Goal: Task Accomplishment & Management: Complete application form

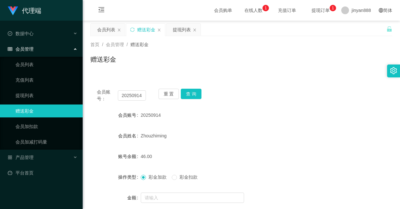
scroll to position [48, 0]
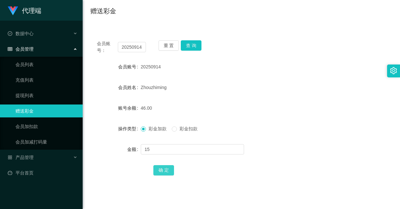
type input "15"
click at [161, 169] on button "确 定" at bounding box center [163, 170] width 21 height 10
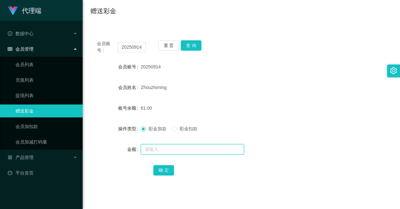
click at [156, 152] on input "text" at bounding box center [192, 149] width 103 height 10
type input "8"
click at [156, 169] on button "确 定" at bounding box center [163, 170] width 21 height 10
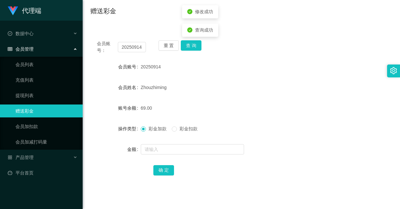
click at [277, 90] on div "Zhouzhiming" at bounding box center [229, 87] width 176 height 13
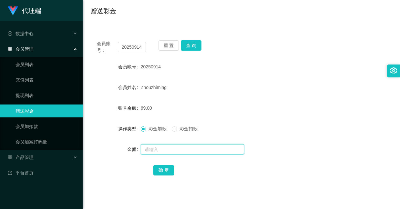
click at [173, 150] on input "text" at bounding box center [192, 149] width 103 height 10
type input "8"
click at [162, 168] on button "确 定" at bounding box center [163, 170] width 21 height 10
click at [196, 150] on input "text" at bounding box center [192, 149] width 103 height 10
type input "8"
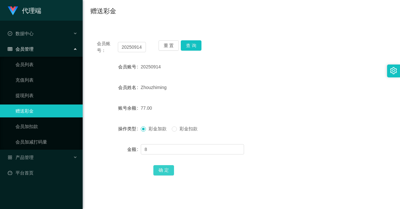
click at [155, 173] on button "确 定" at bounding box center [163, 170] width 21 height 10
click at [194, 109] on div "85.00" at bounding box center [229, 108] width 176 height 13
click at [194, 154] on input "text" at bounding box center [192, 149] width 103 height 10
type input "8"
click at [161, 167] on button "确 定" at bounding box center [163, 170] width 21 height 10
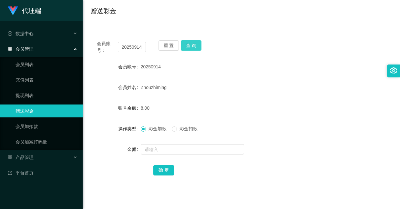
click at [197, 49] on button "查 询" at bounding box center [191, 45] width 21 height 10
click at [138, 49] on input "20250914" at bounding box center [132, 47] width 28 height 10
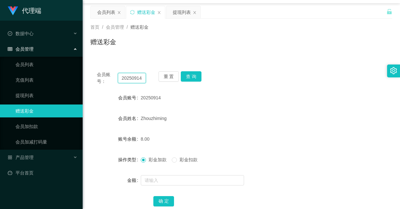
scroll to position [0, 0]
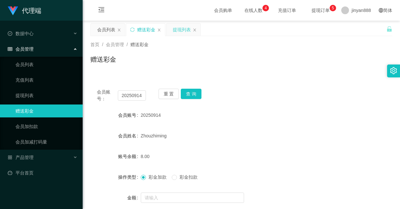
click at [176, 31] on div "提现列表" at bounding box center [182, 30] width 18 height 12
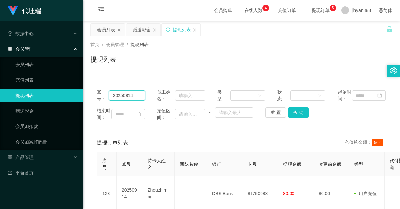
drag, startPoint x: 138, startPoint y: 102, endPoint x: -63, endPoint y: 55, distance: 205.7
click at [0, 55] on html "代理端 数据中心 会员管理 会员列表 充值列表 提现列表 赠送彩金 会员加扣款 会员加减打码量 产品管理 平台首页 保存配置 重置配置 整体风格设置 主题色 …" at bounding box center [200, 104] width 400 height 209
click at [297, 116] on button "查 询" at bounding box center [298, 112] width 21 height 10
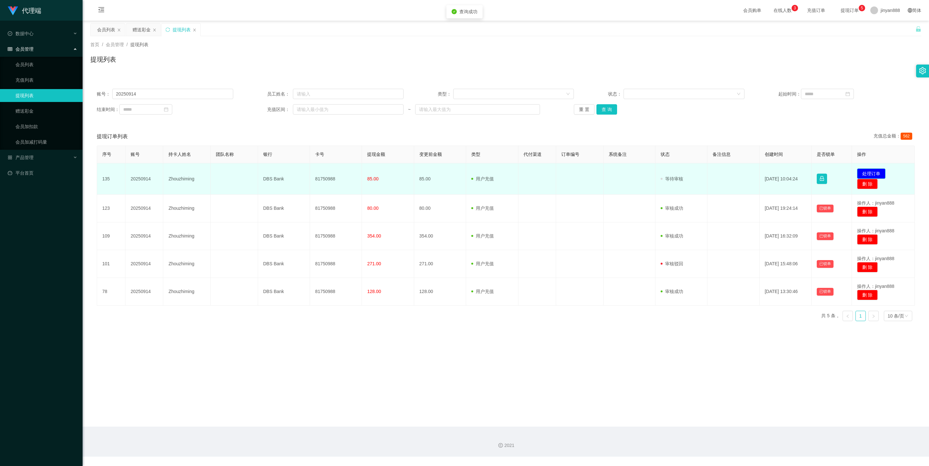
click at [399, 170] on button "处理订单" at bounding box center [871, 173] width 28 height 10
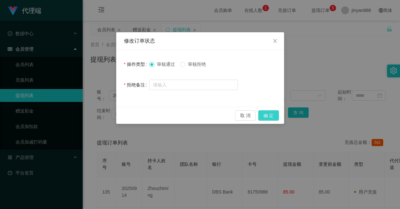
click at [263, 115] on button "确 定" at bounding box center [268, 115] width 21 height 10
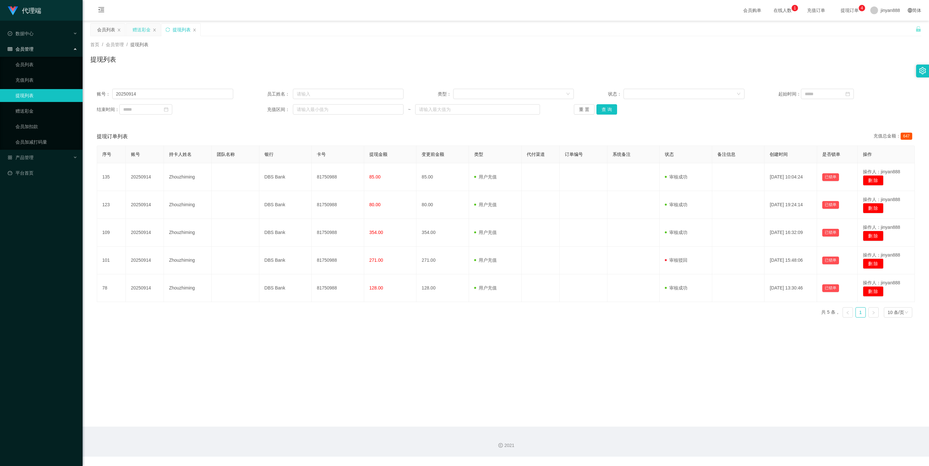
click at [136, 26] on div "赠送彩金" at bounding box center [142, 30] width 18 height 12
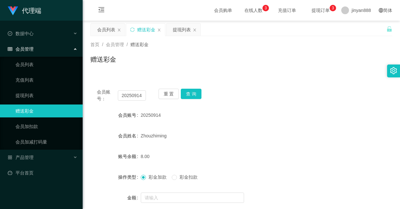
click at [192, 88] on div "会员账号： 20250914 重 置 查 询 会员账号 20250914 会员姓名 [PERSON_NAME] 账号余额 8.00 操作类型 彩金加款 彩金扣…" at bounding box center [241, 160] width 302 height 157
click at [189, 92] on button "查 询" at bounding box center [191, 94] width 21 height 10
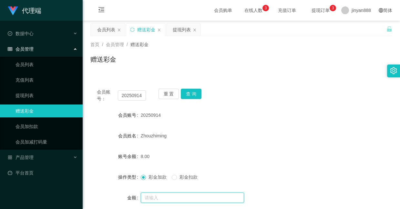
click at [171, 200] on input "text" at bounding box center [192, 198] width 103 height 10
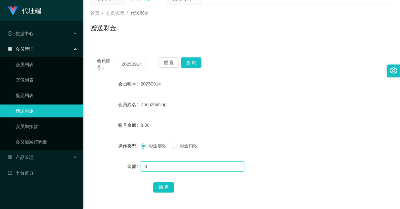
scroll to position [97, 0]
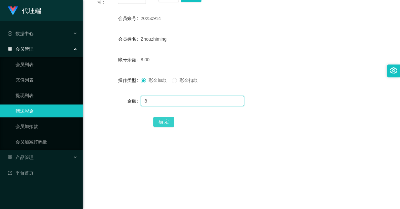
type input "8"
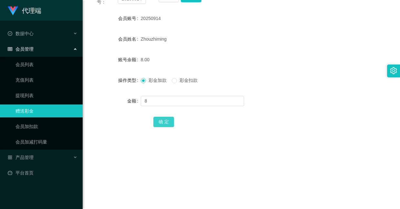
click at [167, 119] on button "确 定" at bounding box center [163, 122] width 21 height 10
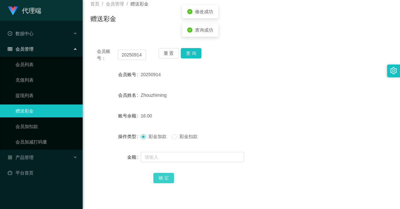
scroll to position [0, 0]
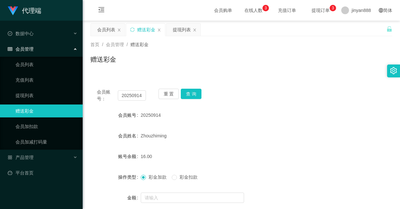
click at [325, 56] on div "赠送彩金" at bounding box center [241, 62] width 302 height 15
click at [187, 98] on button "查 询" at bounding box center [191, 94] width 21 height 10
click at [220, 94] on div "会员账号： 20250914 重 置 查 询" at bounding box center [241, 96] width 302 height 14
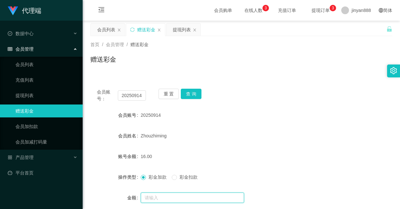
click at [170, 193] on input "text" at bounding box center [192, 198] width 103 height 10
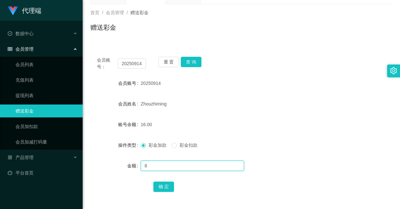
scroll to position [48, 0]
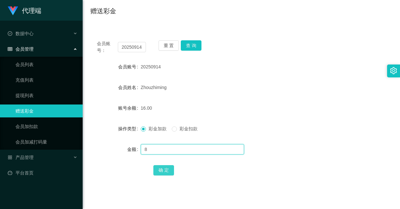
type input "8"
click at [165, 169] on button "确 定" at bounding box center [163, 170] width 21 height 10
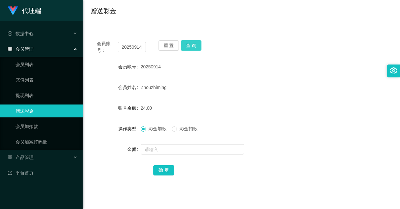
click at [194, 48] on button "查 询" at bounding box center [191, 45] width 21 height 10
click at [193, 43] on button "查 询" at bounding box center [191, 45] width 21 height 10
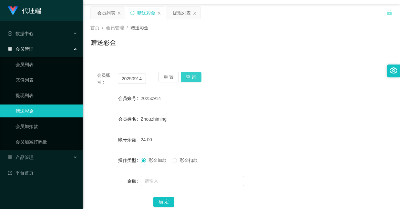
scroll to position [0, 0]
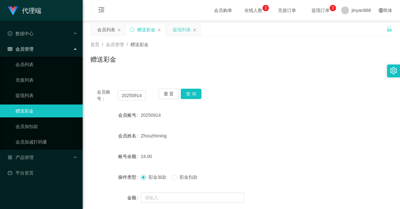
click at [176, 29] on div "提现列表" at bounding box center [182, 30] width 18 height 12
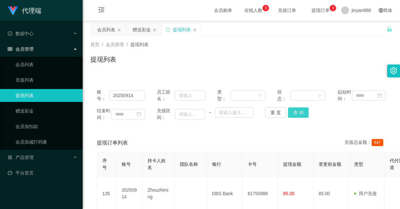
click at [296, 118] on button "查 询" at bounding box center [298, 112] width 21 height 10
click at [142, 29] on div "赠送彩金" at bounding box center [142, 30] width 18 height 12
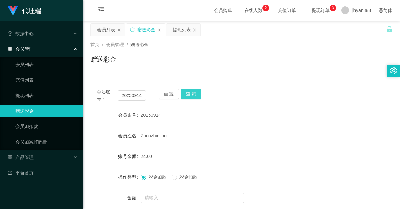
click at [193, 94] on button "查 询" at bounding box center [191, 94] width 21 height 10
click at [189, 92] on button "查 询" at bounding box center [191, 94] width 21 height 10
click at [189, 95] on button "查 询" at bounding box center [191, 94] width 21 height 10
click at [136, 98] on input "20250914" at bounding box center [132, 95] width 28 height 10
drag, startPoint x: 108, startPoint y: 30, endPoint x: 111, endPoint y: 35, distance: 5.7
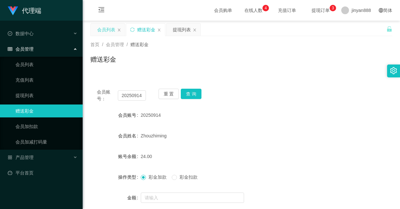
click at [108, 30] on div "会员列表" at bounding box center [106, 30] width 18 height 12
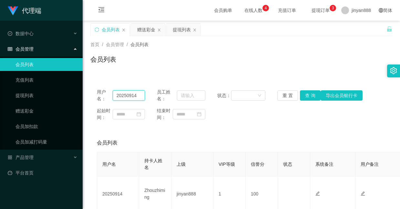
drag, startPoint x: 138, startPoint y: 93, endPoint x: 51, endPoint y: 56, distance: 94.6
click at [310, 96] on button "查 询" at bounding box center [310, 95] width 21 height 10
click at [139, 26] on div "赠送彩金" at bounding box center [146, 30] width 18 height 12
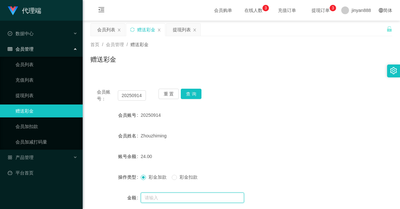
click at [171, 198] on input "text" at bounding box center [192, 198] width 103 height 10
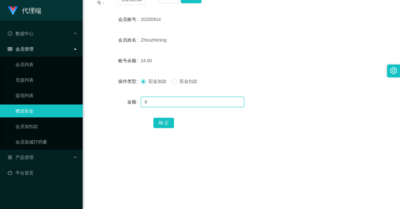
scroll to position [97, 0]
type input "8"
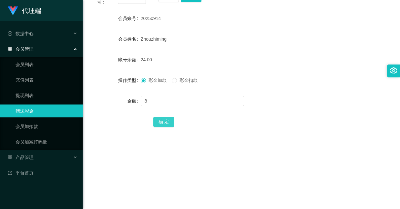
drag, startPoint x: 158, startPoint y: 119, endPoint x: 156, endPoint y: 71, distance: 48.4
click at [158, 119] on button "确 定" at bounding box center [163, 122] width 21 height 10
click at [259, 72] on form "会员账号 20250914 会员姓名 [PERSON_NAME] 账号余额 32.00 操作类型 彩金加款 彩金扣款 金额 确 定" at bounding box center [241, 70] width 302 height 116
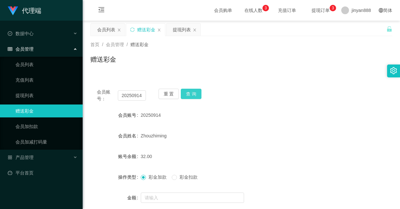
click at [196, 97] on button "查 询" at bounding box center [191, 94] width 21 height 10
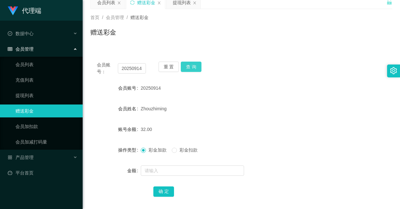
scroll to position [48, 0]
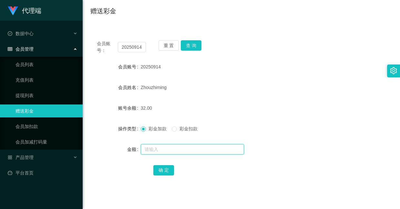
click at [175, 147] on input "text" at bounding box center [192, 149] width 103 height 10
type input "8"
click at [165, 168] on button "确 定" at bounding box center [163, 170] width 21 height 10
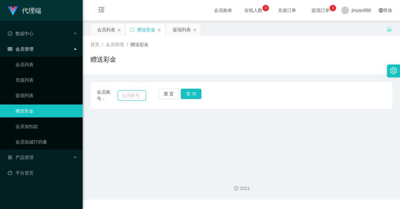
click at [136, 97] on input "text" at bounding box center [132, 95] width 28 height 10
paste input "20250914"
type input "20250914"
click at [195, 96] on button "查 询" at bounding box center [191, 94] width 21 height 10
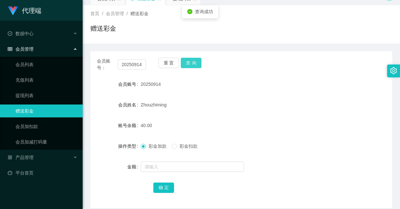
scroll to position [48, 0]
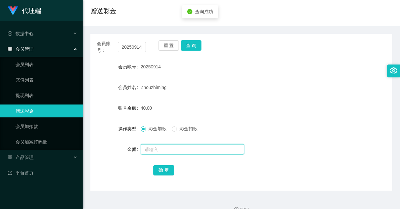
click at [166, 147] on input "text" at bounding box center [192, 149] width 103 height 10
type input "16"
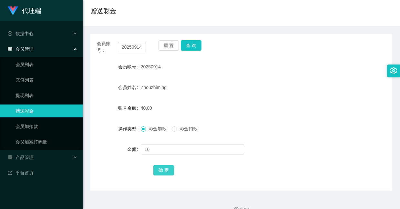
click at [159, 172] on button "确 定" at bounding box center [163, 170] width 21 height 10
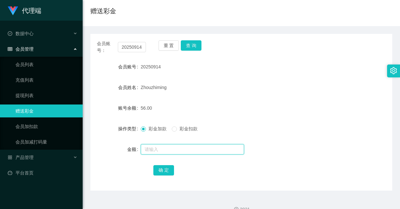
click at [185, 148] on input "text" at bounding box center [192, 149] width 103 height 10
type input "8"
click at [172, 166] on button "确 定" at bounding box center [163, 170] width 21 height 10
click at [166, 150] on input "text" at bounding box center [192, 149] width 103 height 10
type input "8"
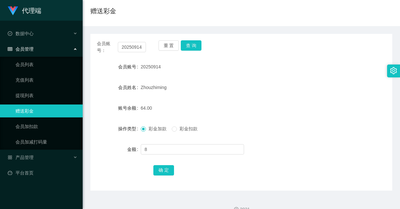
click at [169, 178] on div "会员账号： 20250914 重 置 查 询 会员账号 20250914 会员姓名 Zhouzhiming 账号余额 64.00 操作类型 彩金加款 彩金扣款…" at bounding box center [241, 112] width 302 height 157
click at [166, 171] on button "确 定" at bounding box center [163, 170] width 21 height 10
click at [172, 152] on input "text" at bounding box center [192, 149] width 103 height 10
type input "8"
click at [166, 165] on button "确 定" at bounding box center [163, 170] width 21 height 10
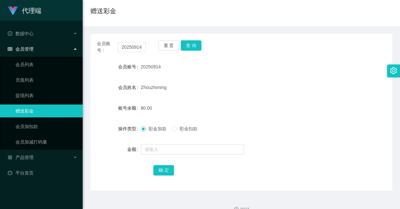
click at [262, 45] on div "会员账号： 20250914 重 置 查 询" at bounding box center [241, 47] width 302 height 14
click at [188, 146] on input "text" at bounding box center [192, 149] width 103 height 10
type input "8"
click at [154, 173] on button "确 定" at bounding box center [163, 170] width 21 height 10
click at [136, 46] on input "20250914" at bounding box center [132, 47] width 28 height 10
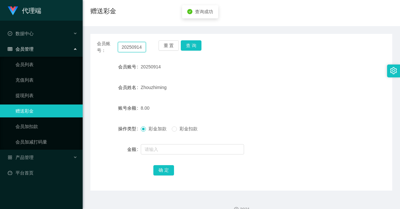
scroll to position [0, 0]
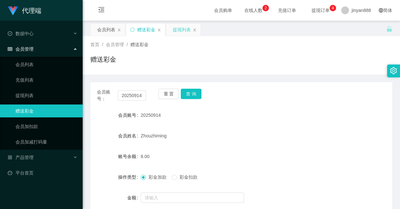
click at [182, 32] on div "提现列表" at bounding box center [182, 30] width 18 height 12
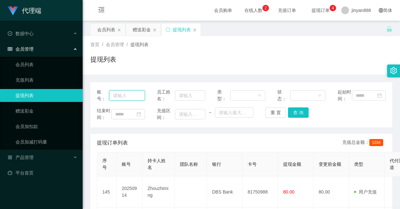
click at [129, 99] on input "text" at bounding box center [127, 95] width 36 height 10
paste input "🎉 亲～您的任务薪资 SGD8 已到账【工作台账号】✅ 只要账户积分累计满 80，就能直接申请提现啦～（1积分=SGD1）💰 辛苦一定会有收获，祝您接下来任务…"
type input "🎉 亲～您的任务薪资 SGD8 已到账【工作台账号】✅ 只要账户积分累计满 80，就能直接申请提现啦～（1积分=SGD1）💰 辛苦一定会有收获，祝您接下来任务…"
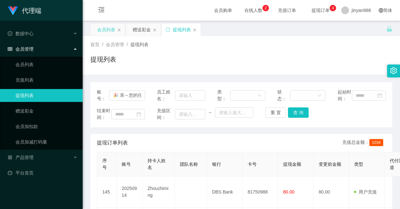
click at [107, 29] on div "会员列表" at bounding box center [106, 30] width 18 height 12
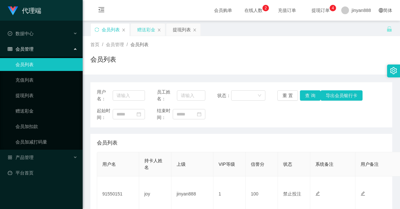
click at [141, 31] on div "赠送彩金" at bounding box center [146, 30] width 18 height 12
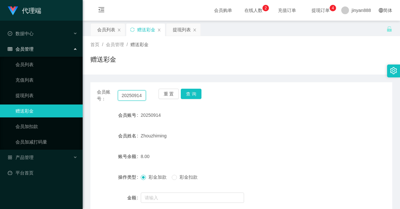
click at [135, 96] on input "20250914" at bounding box center [132, 95] width 28 height 10
click at [182, 25] on div "提现列表" at bounding box center [182, 30] width 18 height 12
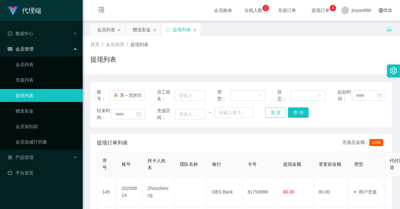
click at [274, 118] on button "重 置" at bounding box center [275, 112] width 21 height 10
click at [136, 98] on input "text" at bounding box center [127, 95] width 36 height 10
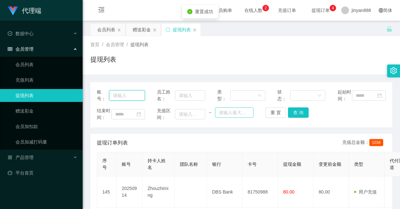
paste input "20250914"
type input "20250914"
click at [303, 118] on button "查 询" at bounding box center [298, 112] width 21 height 10
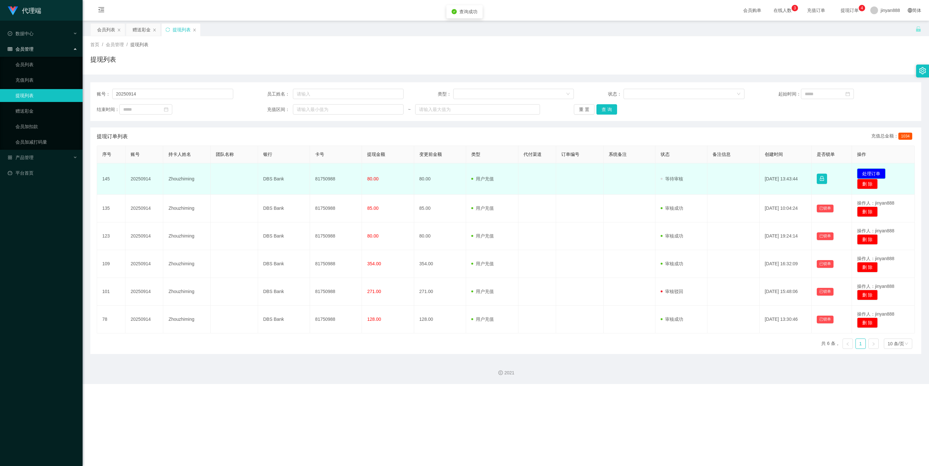
click at [399, 172] on button "处理订单" at bounding box center [871, 173] width 28 height 10
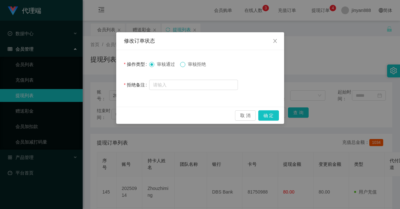
click at [185, 65] on span at bounding box center [182, 64] width 5 height 5
click at [198, 87] on input "text" at bounding box center [193, 85] width 89 height 10
click at [166, 85] on input "text" at bounding box center [193, 85] width 89 height 10
paste input "提现驳回。按规则联系助理完成限时公益单后可再次申请"
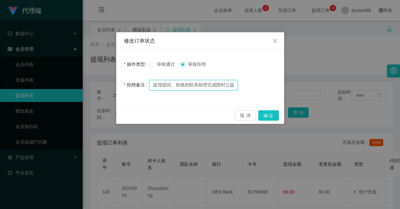
scroll to position [0, 32]
drag, startPoint x: 185, startPoint y: 84, endPoint x: 205, endPoint y: 84, distance: 19.4
click at [205, 84] on input "提现驳回。按规则联系助理完成限时公益单后可再次申请" at bounding box center [193, 85] width 89 height 10
type input "提现驳回。按规则联系助理完成竞抢单后可再次申请"
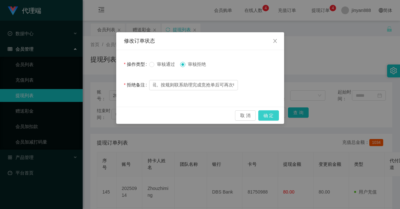
scroll to position [0, 0]
click at [272, 114] on button "确 定" at bounding box center [268, 115] width 21 height 10
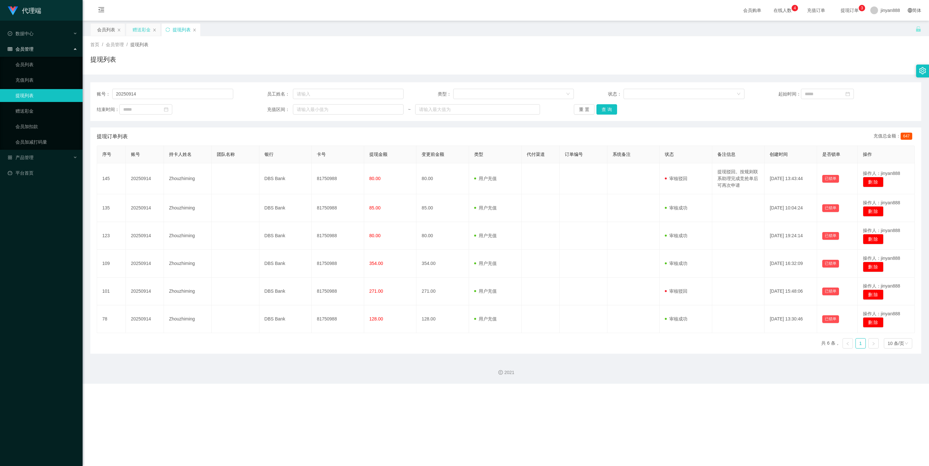
click at [140, 31] on div "赠送彩金" at bounding box center [142, 30] width 18 height 12
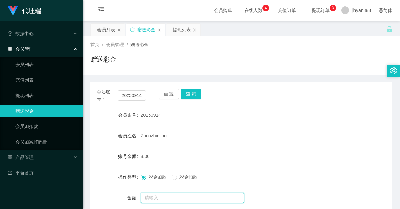
click at [179, 194] on input "text" at bounding box center [192, 198] width 103 height 10
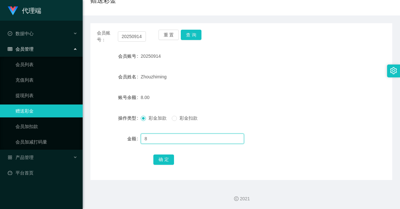
scroll to position [60, 0]
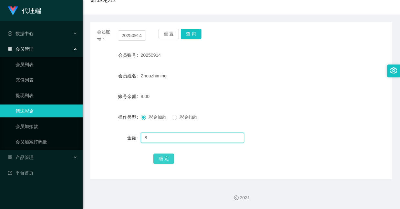
type input "8"
click at [163, 162] on button "确 定" at bounding box center [163, 159] width 21 height 10
click at [156, 134] on input "text" at bounding box center [192, 138] width 103 height 10
type input "8"
click at [157, 163] on button "确 定" at bounding box center [163, 159] width 21 height 10
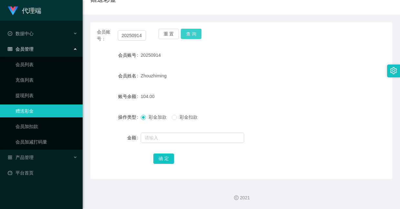
click at [192, 34] on button "查 询" at bounding box center [191, 34] width 21 height 10
click at [189, 32] on button "查 询" at bounding box center [191, 34] width 21 height 10
click at [191, 30] on button "查 询" at bounding box center [191, 34] width 21 height 10
click at [195, 33] on button "查 询" at bounding box center [191, 34] width 21 height 10
click at [341, 58] on div "会员账号 20250914" at bounding box center [241, 55] width 302 height 13
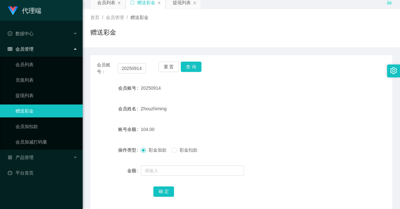
scroll to position [0, 0]
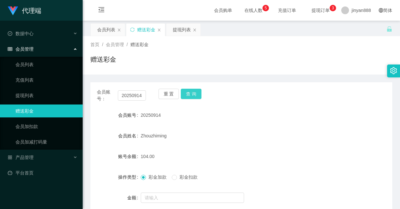
click at [191, 92] on button "查 询" at bounding box center [191, 94] width 21 height 10
click at [243, 67] on div "赠送彩金" at bounding box center [241, 62] width 302 height 15
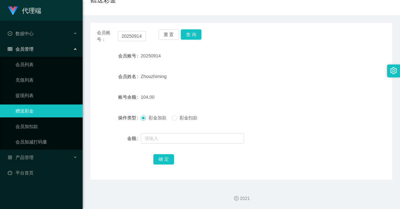
scroll to position [60, 0]
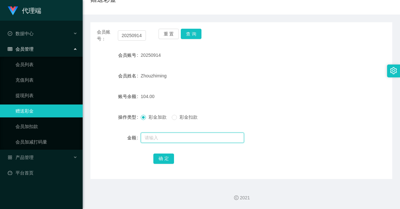
click at [163, 139] on input "text" at bounding box center [192, 138] width 103 height 10
type input "8"
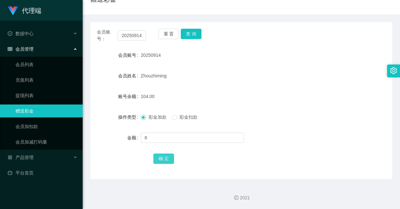
click at [160, 159] on button "确 定" at bounding box center [163, 159] width 21 height 10
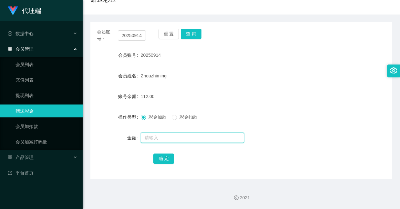
click at [200, 136] on input "text" at bounding box center [192, 138] width 103 height 10
type input "8"
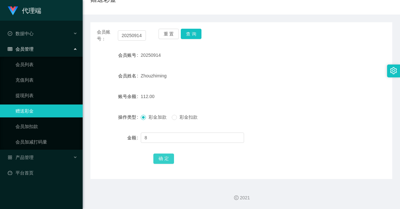
click at [166, 155] on button "确 定" at bounding box center [163, 159] width 21 height 10
click at [249, 66] on form "会员账号 20250914 会员姓名 Zhouzhiming 账号余额 120.00 操作类型 彩金加款 彩金扣款 金额 确 定" at bounding box center [241, 107] width 302 height 116
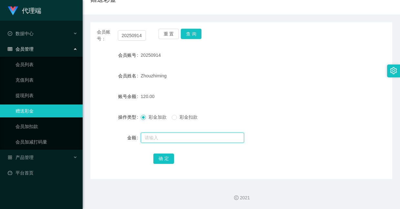
click at [168, 140] on input "text" at bounding box center [192, 138] width 103 height 10
type input "8"
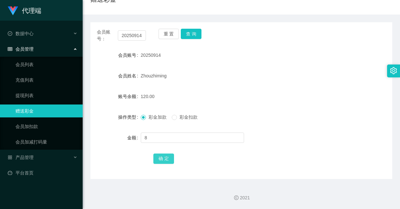
click at [166, 157] on button "确 定" at bounding box center [163, 159] width 21 height 10
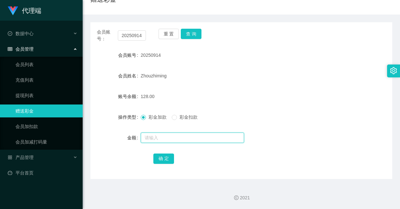
click at [164, 136] on input "text" at bounding box center [192, 138] width 103 height 10
type input "8"
click at [174, 162] on div "确 定" at bounding box center [241, 158] width 176 height 13
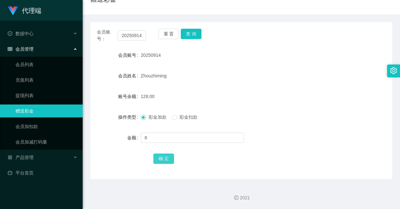
click at [170, 161] on button "确 定" at bounding box center [163, 159] width 21 height 10
click at [185, 37] on button "查 询" at bounding box center [191, 34] width 21 height 10
click at [182, 31] on button "查 询" at bounding box center [191, 34] width 21 height 10
